Goal: Task Accomplishment & Management: Manage account settings

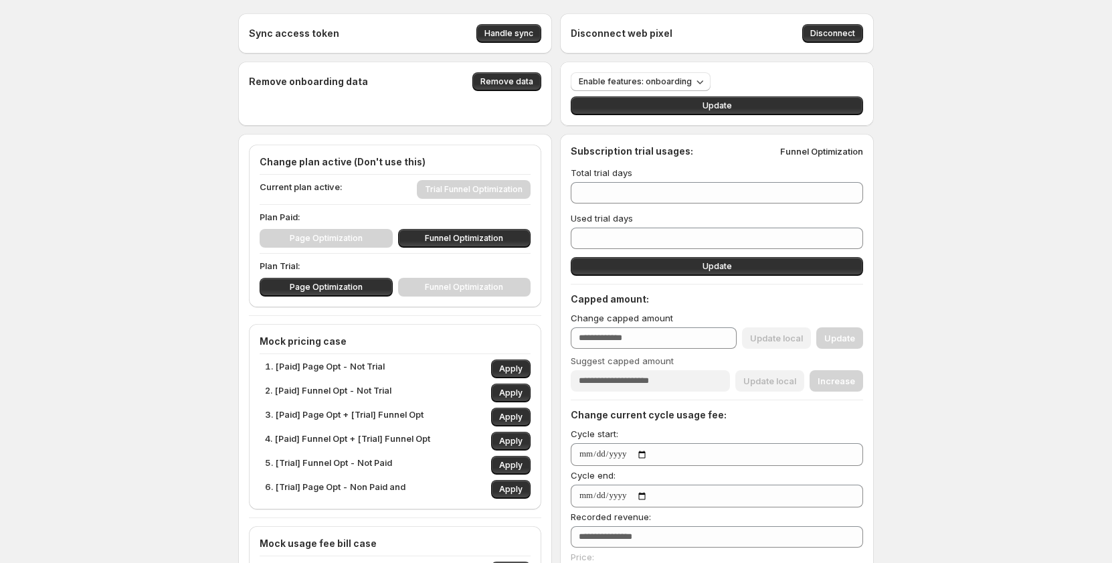
type input "***"
click at [517, 368] on span "Apply" at bounding box center [510, 368] width 23 height 11
click at [519, 368] on span "Apply" at bounding box center [510, 368] width 23 height 11
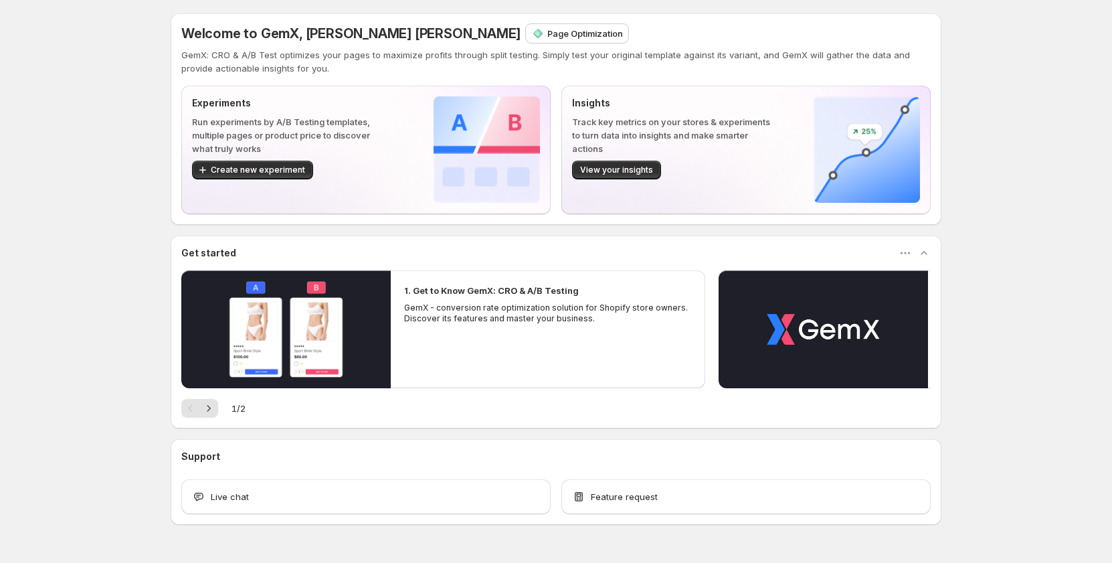
click at [328, 60] on p "GemX: CRO & A/B Test optimizes your pages to maximize profits through split tes…" at bounding box center [556, 61] width 750 height 27
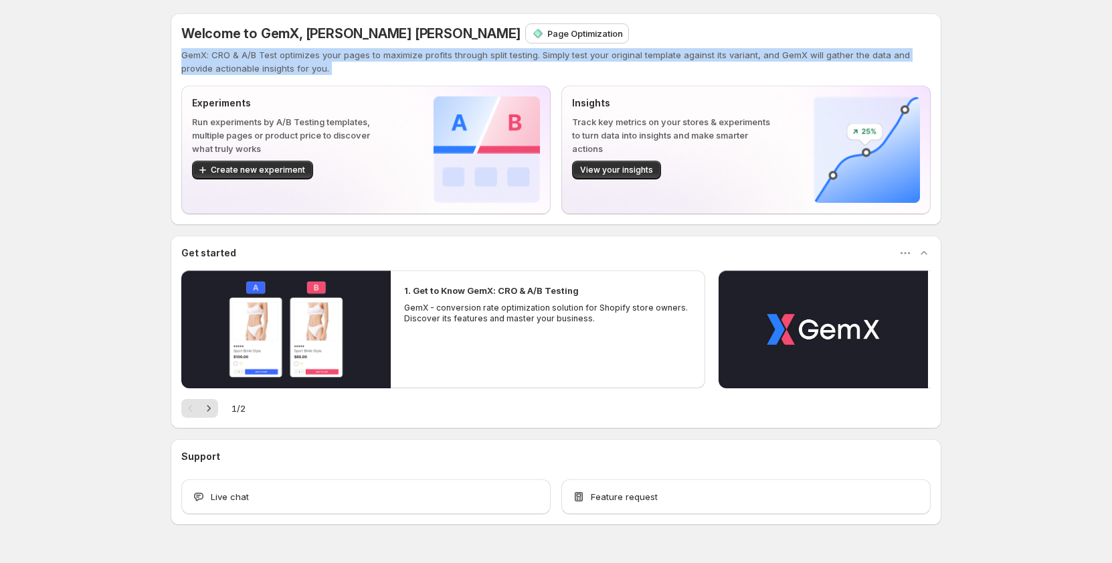
click at [328, 60] on p "GemX: CRO & A/B Test optimizes your pages to maximize profits through split tes…" at bounding box center [556, 61] width 750 height 27
copy p "GemX: CRO & A/B Test optimizes your pages to maximize profits through split tes…"
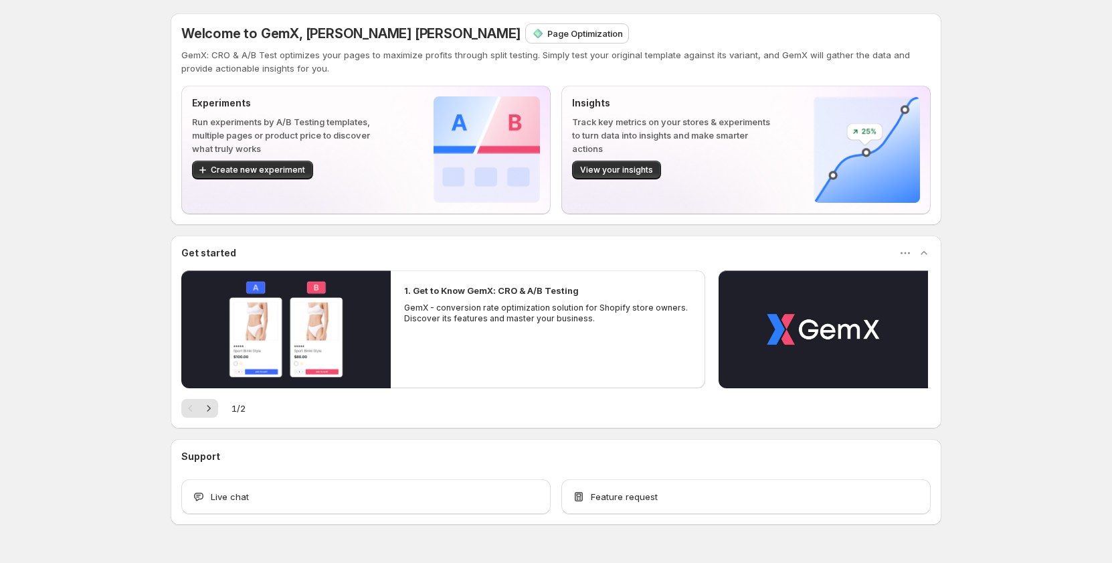
click at [106, 118] on div "Welcome to GemX, Tanya Tanya Page Optimization GemX: CRO & A/B Test optimizes y…" at bounding box center [556, 298] width 1112 height 597
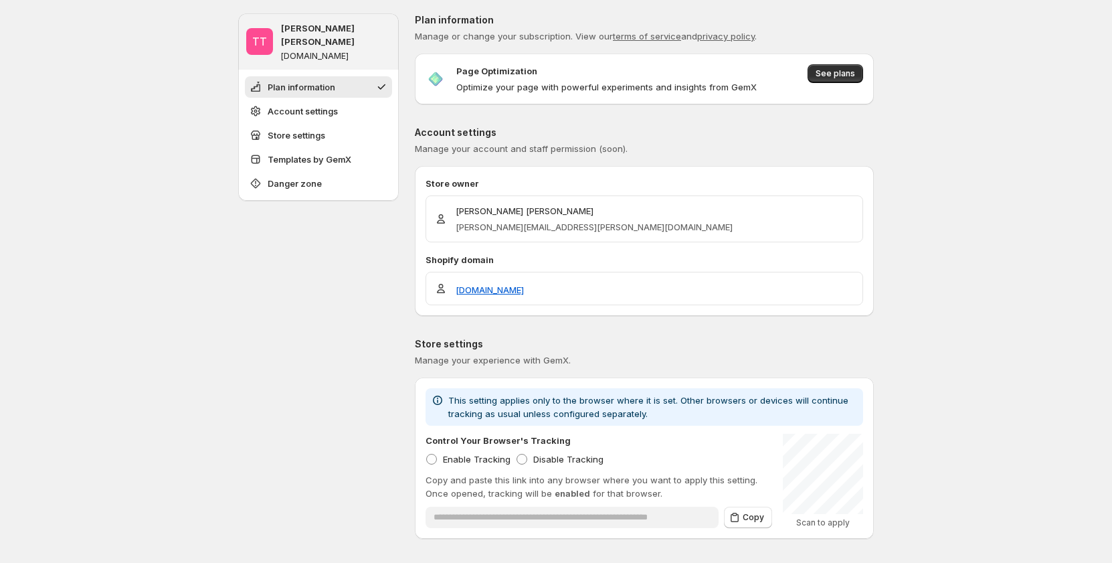
click at [529, 36] on span "Manage or change your subscription. View our terms of service and privacy polic…" at bounding box center [586, 36] width 342 height 11
copy span "Manage or change your subscription. View our terms of service and privacy polic…"
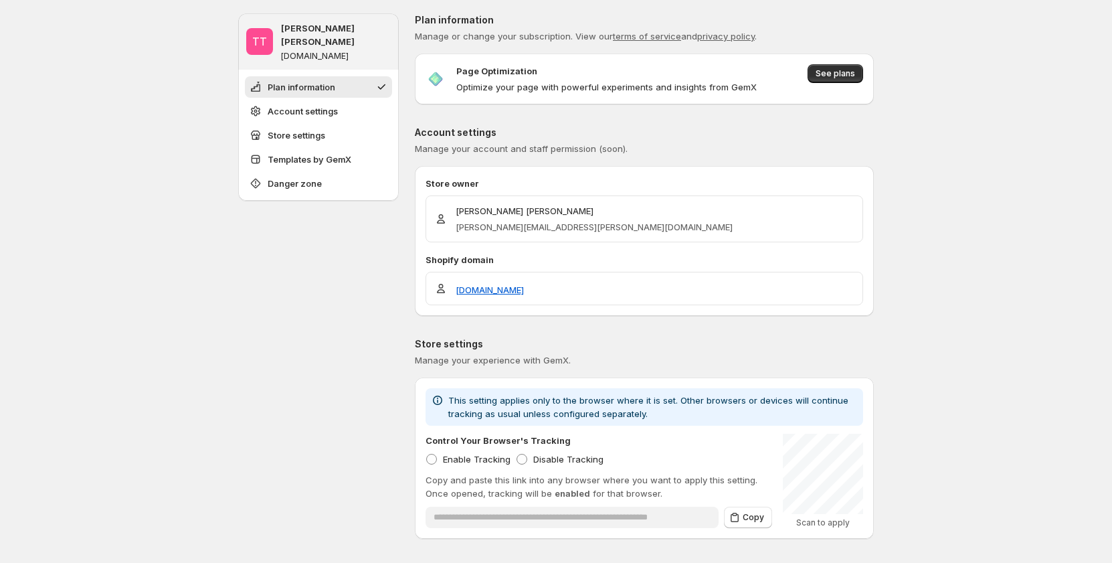
click at [444, 79] on img at bounding box center [436, 79] width 20 height 20
click at [647, 84] on p "Optimize your page with powerful experiments and insights from GemX" at bounding box center [606, 86] width 301 height 13
